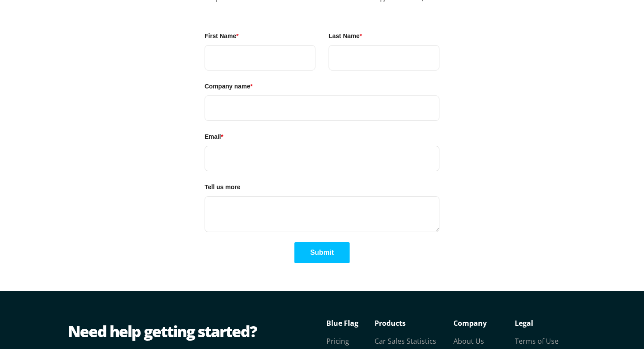
scroll to position [2149, 0]
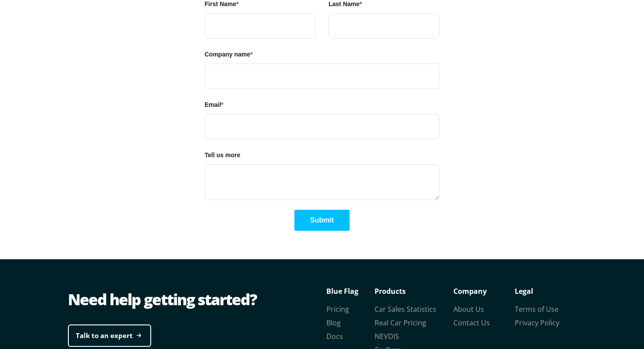
click at [322, 210] on button "Submit" at bounding box center [321, 220] width 55 height 21
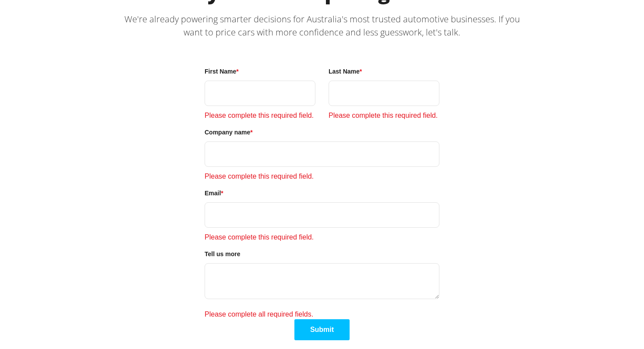
scroll to position [2080, 0]
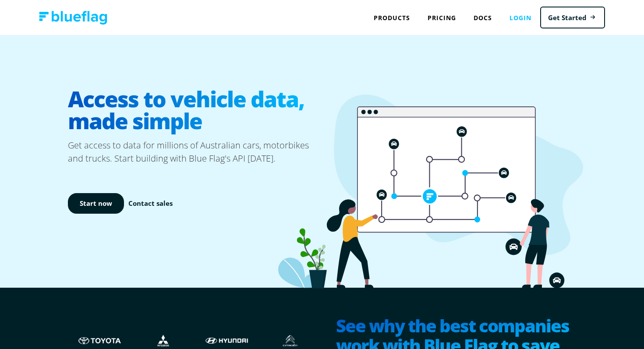
click at [512, 10] on link "Login" at bounding box center [519, 18] width 39 height 18
